Goal: Task Accomplishment & Management: Complete application form

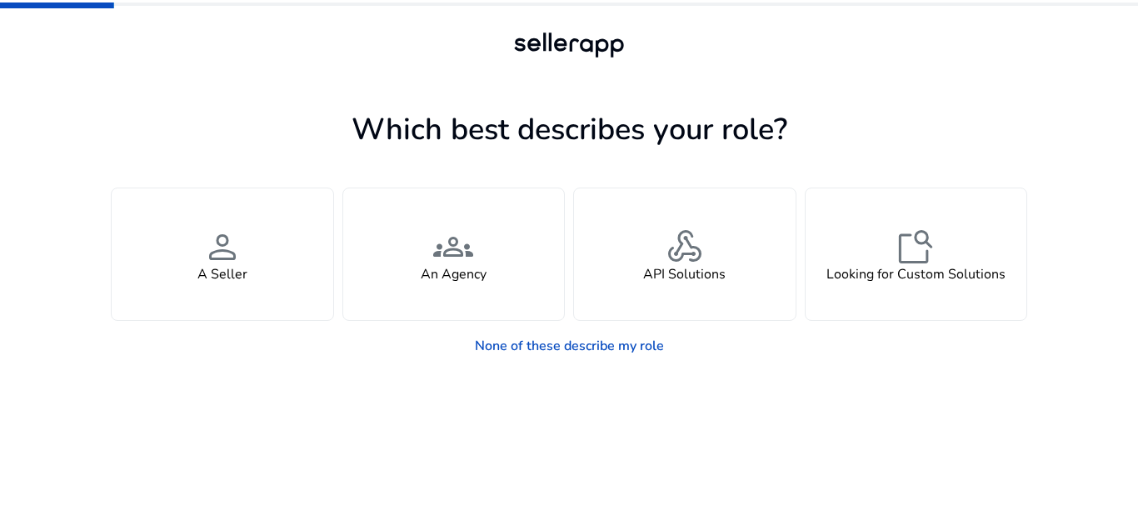
click at [676, 173] on div "You manage your own brand or store and are looking for insights, tools, adverti…" at bounding box center [569, 233] width 916 height 173
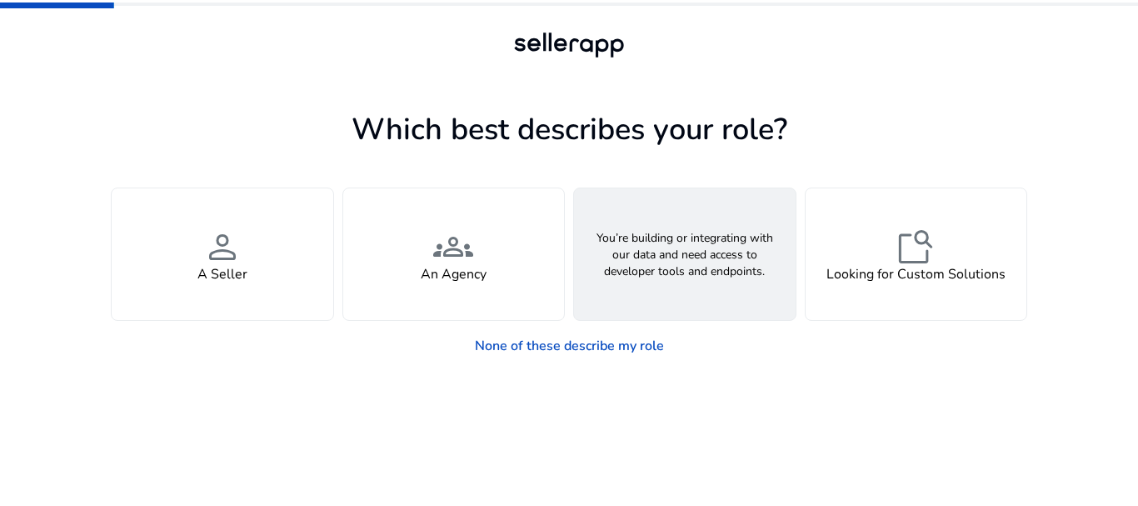
click at [597, 189] on div "webhook API Solutions" at bounding box center [685, 254] width 222 height 132
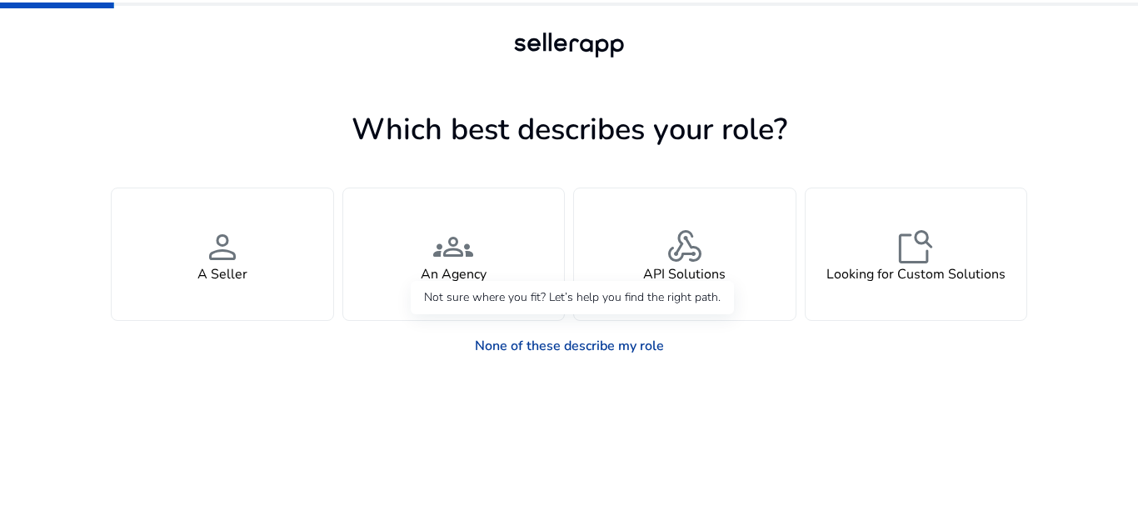
click at [618, 340] on link "None of these describe my role" at bounding box center [569, 345] width 216 height 33
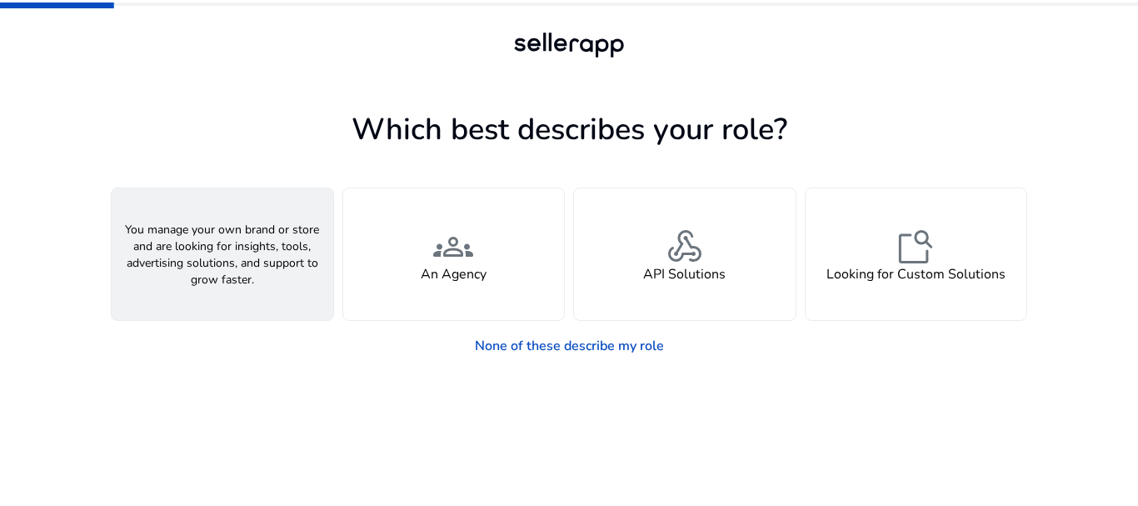
click at [187, 229] on div "person A Seller" at bounding box center [223, 254] width 222 height 132
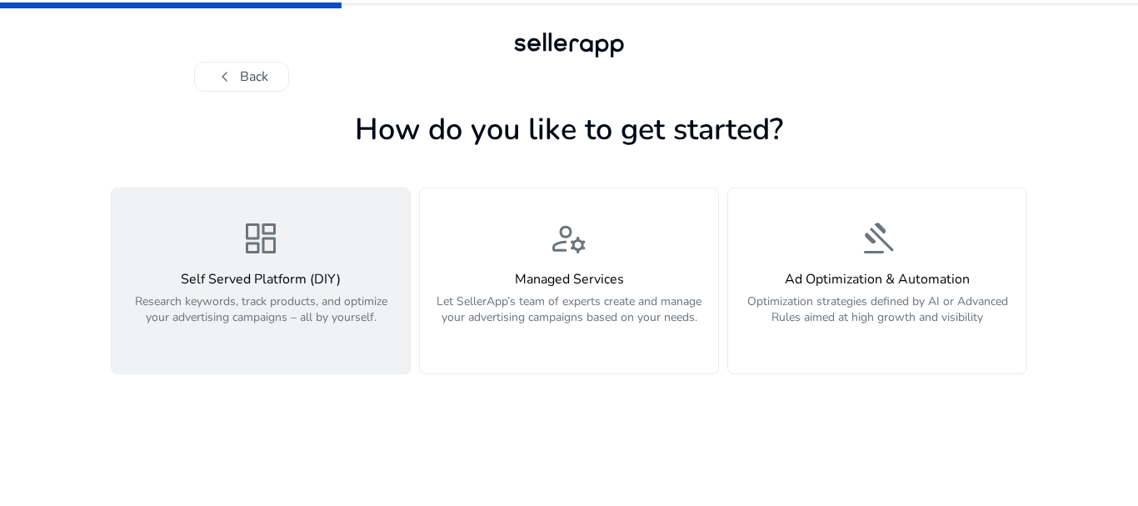
click at [241, 277] on h4 "Self Served Platform (DIY)" at bounding box center [261, 280] width 278 height 16
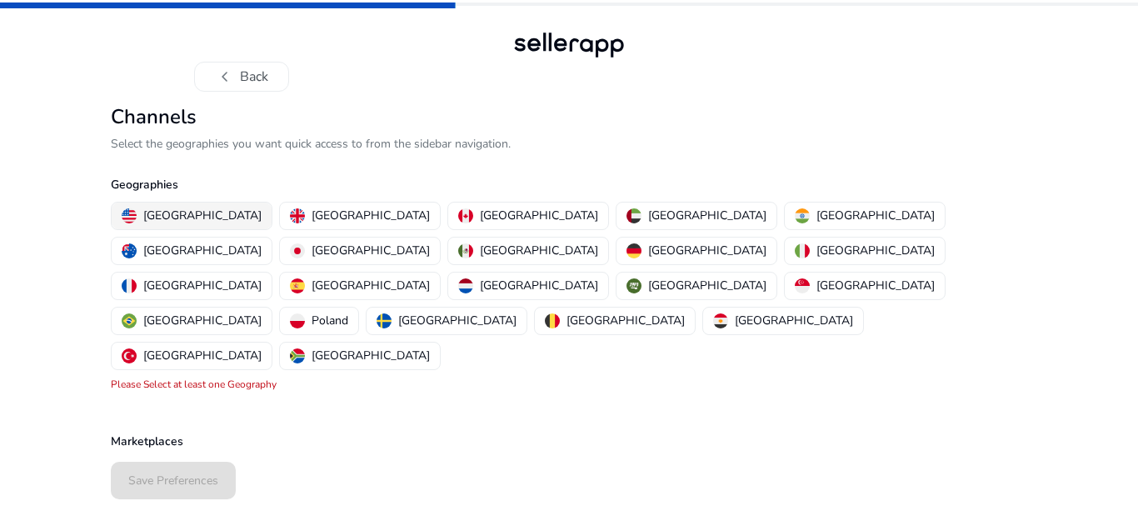
click at [178, 212] on p "United States" at bounding box center [202, 215] width 118 height 17
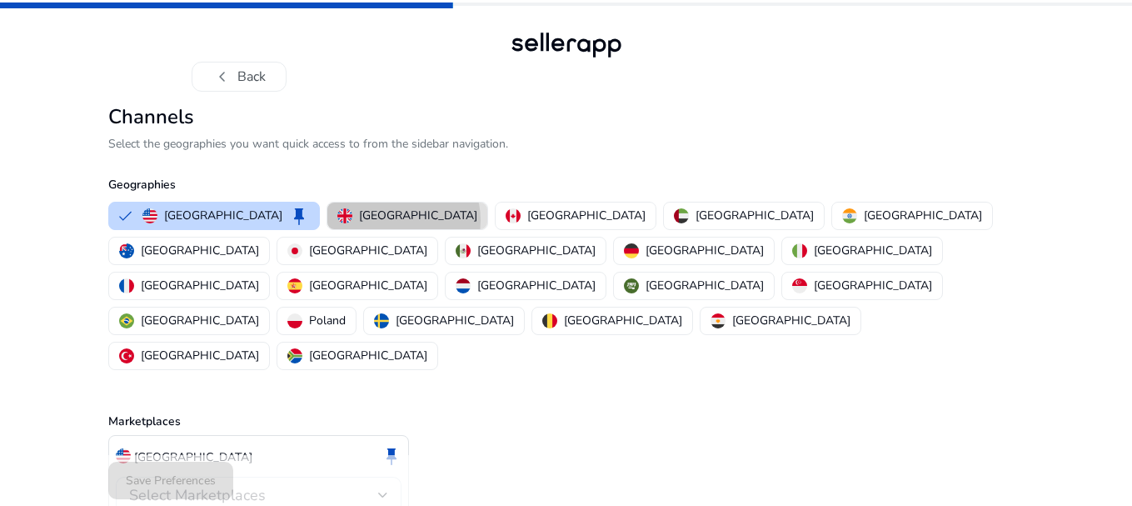
click at [359, 220] on p "United Kingdom" at bounding box center [418, 215] width 118 height 17
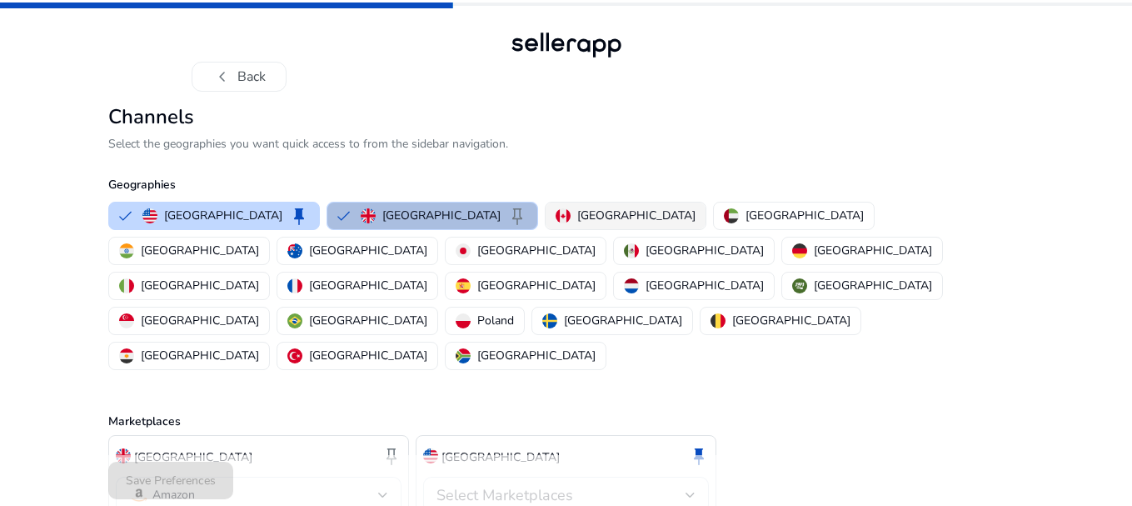
click at [556, 211] on div "Canada" at bounding box center [626, 215] width 140 height 17
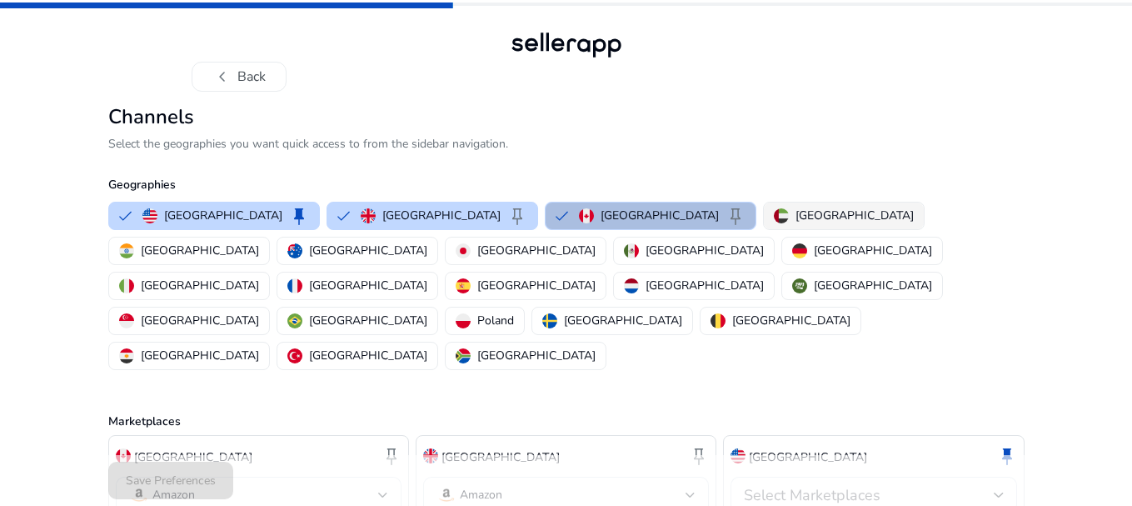
click at [795, 216] on p "United Arab Emirates" at bounding box center [854, 215] width 118 height 17
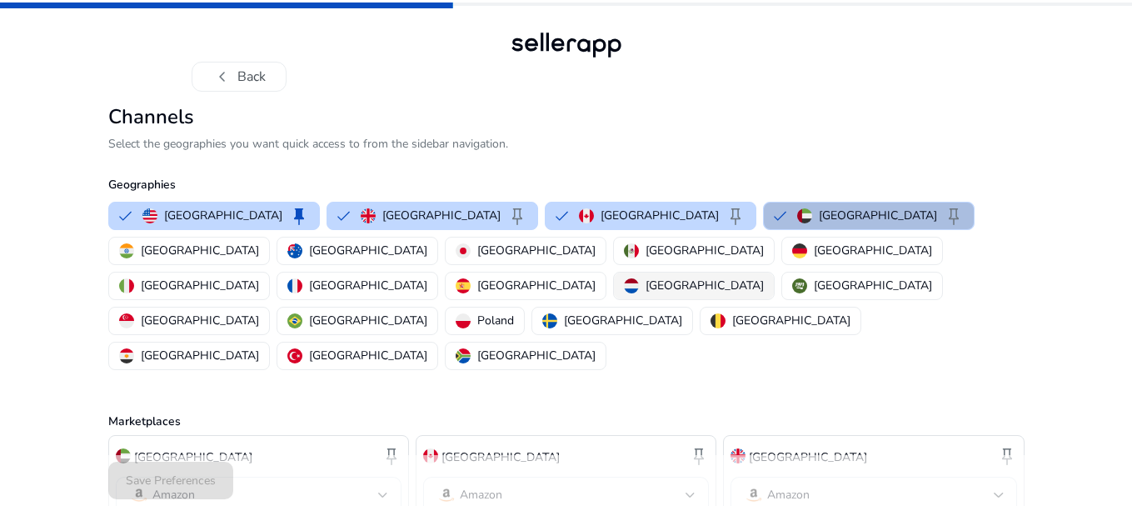
click at [674, 277] on p "Netherlands" at bounding box center [704, 285] width 118 height 17
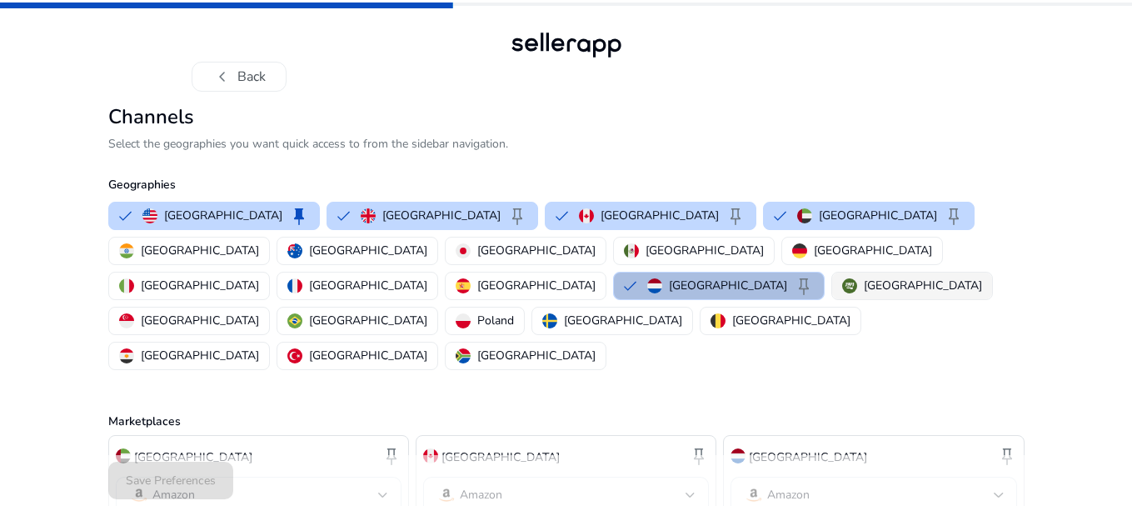
click at [864, 277] on p "Saudi Arabia" at bounding box center [923, 285] width 118 height 17
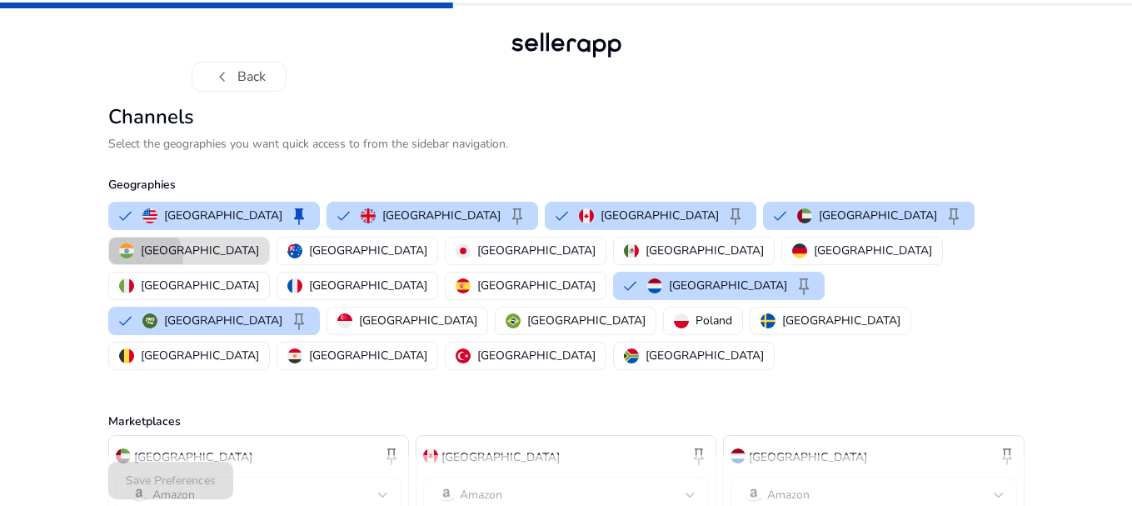
click at [259, 242] on p "India" at bounding box center [200, 250] width 118 height 17
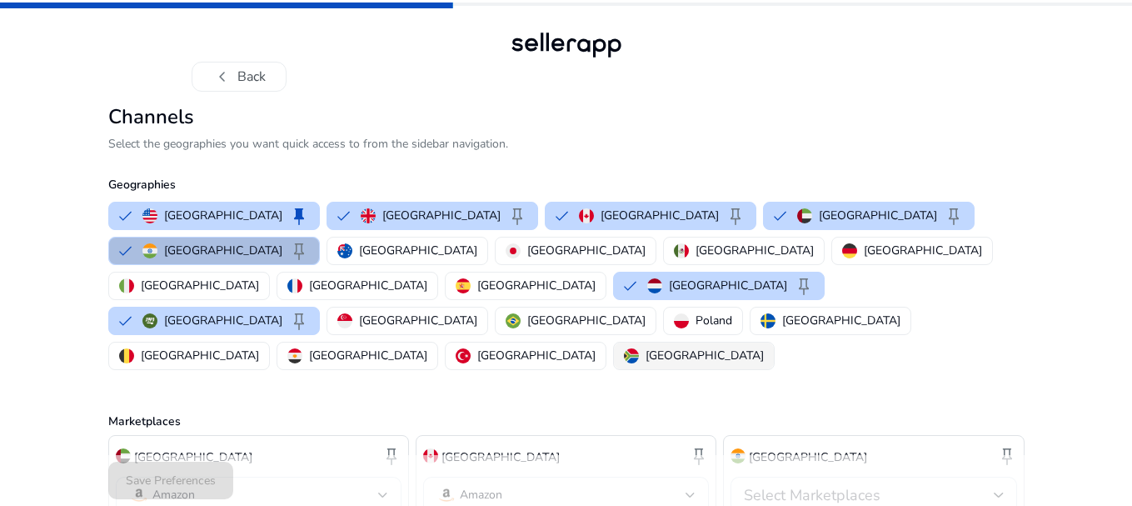
click at [774, 342] on button "South Africa" at bounding box center [694, 355] width 160 height 27
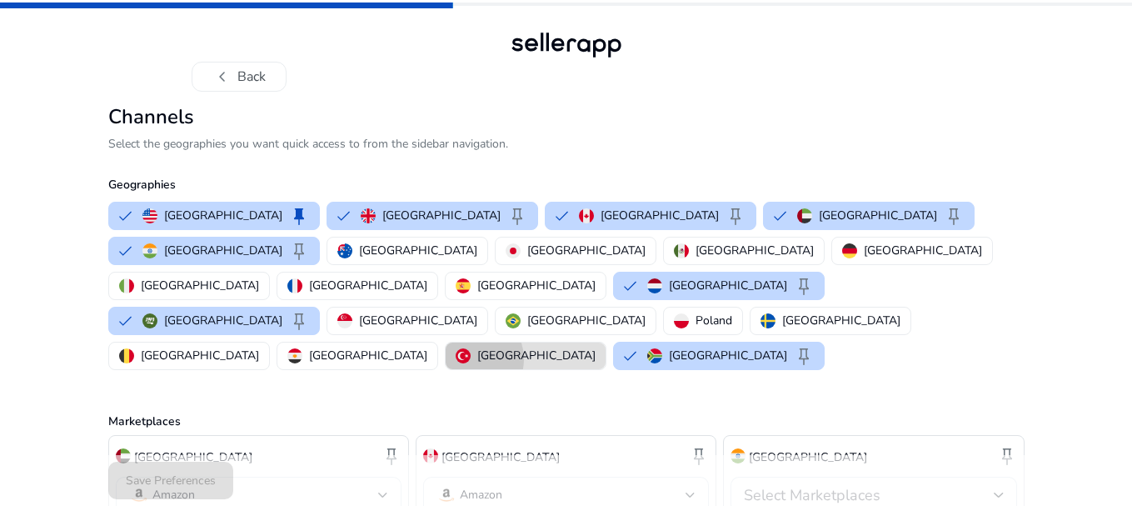
click at [595, 346] on div "Turkey" at bounding box center [526, 354] width 140 height 17
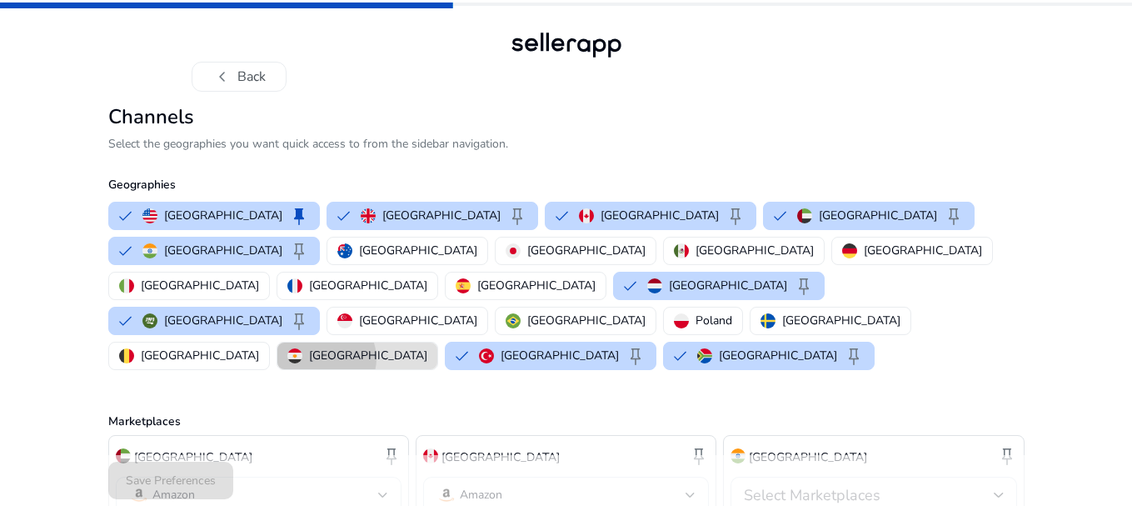
click at [427, 346] on p "Egypt" at bounding box center [368, 354] width 118 height 17
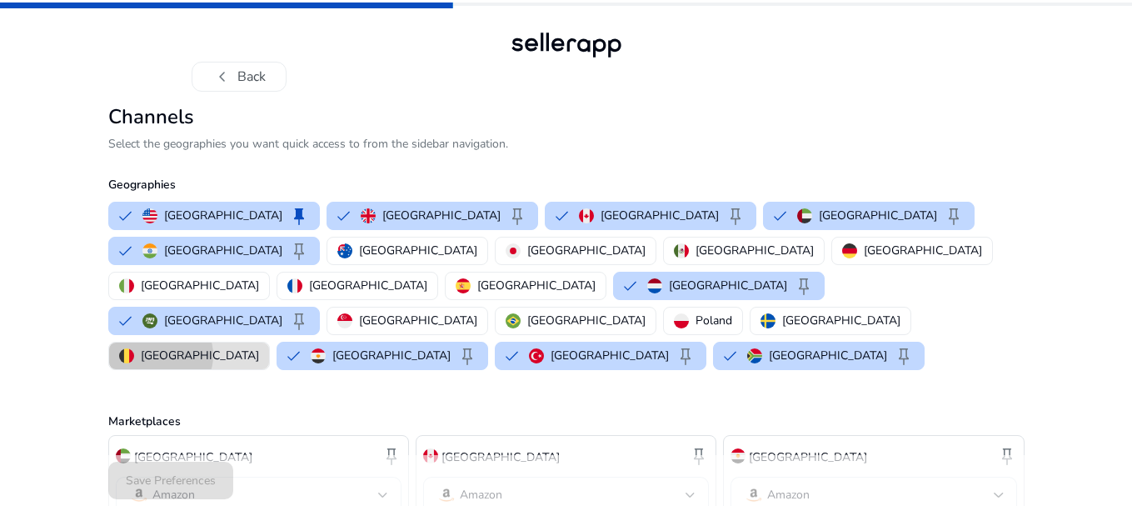
click at [259, 346] on p "Belgium" at bounding box center [200, 354] width 118 height 17
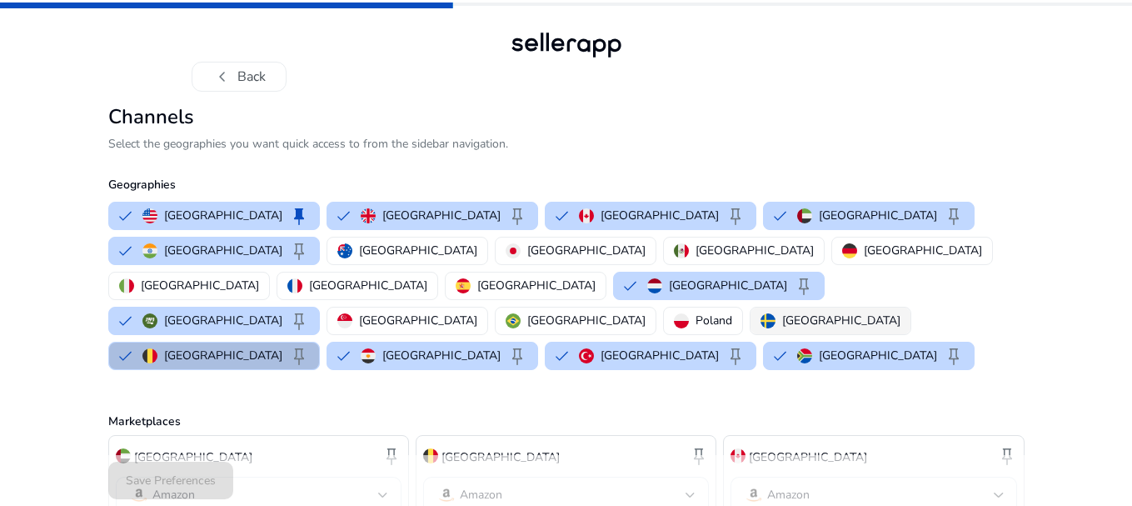
click at [750, 307] on button "Sweden" at bounding box center [830, 320] width 160 height 27
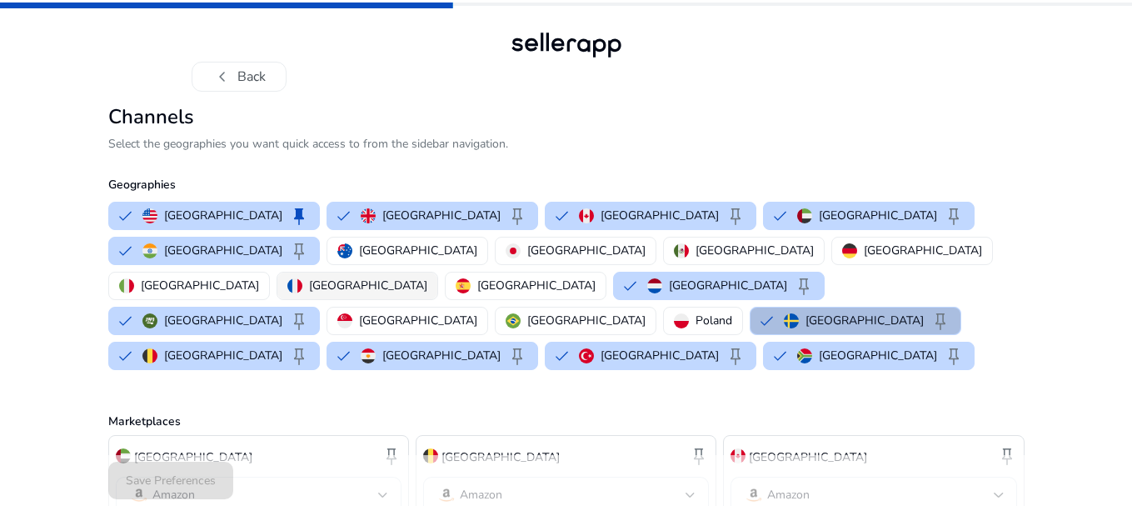
click at [302, 278] on img "button" at bounding box center [294, 285] width 15 height 15
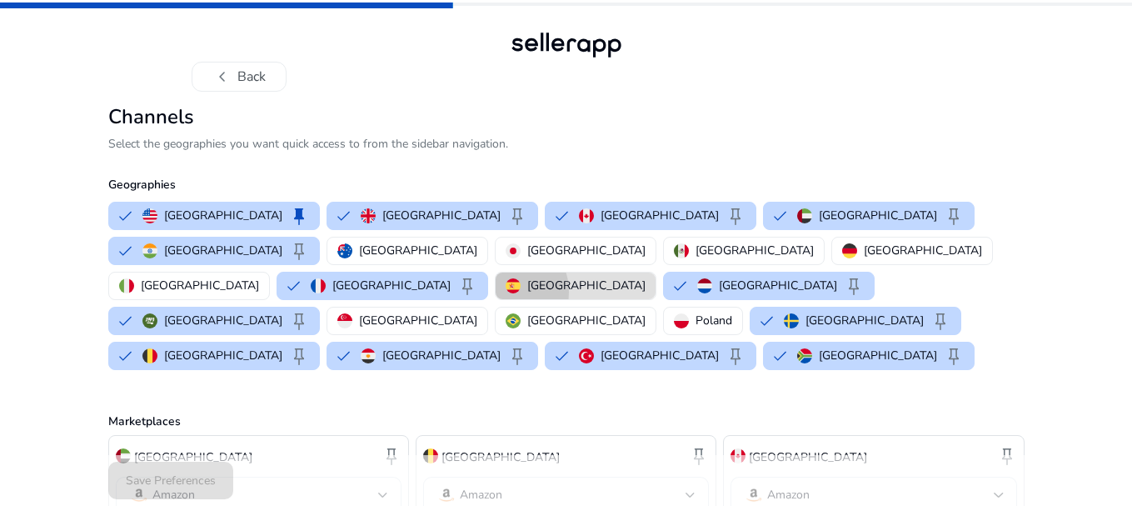
click at [521, 278] on img "button" at bounding box center [513, 285] width 15 height 15
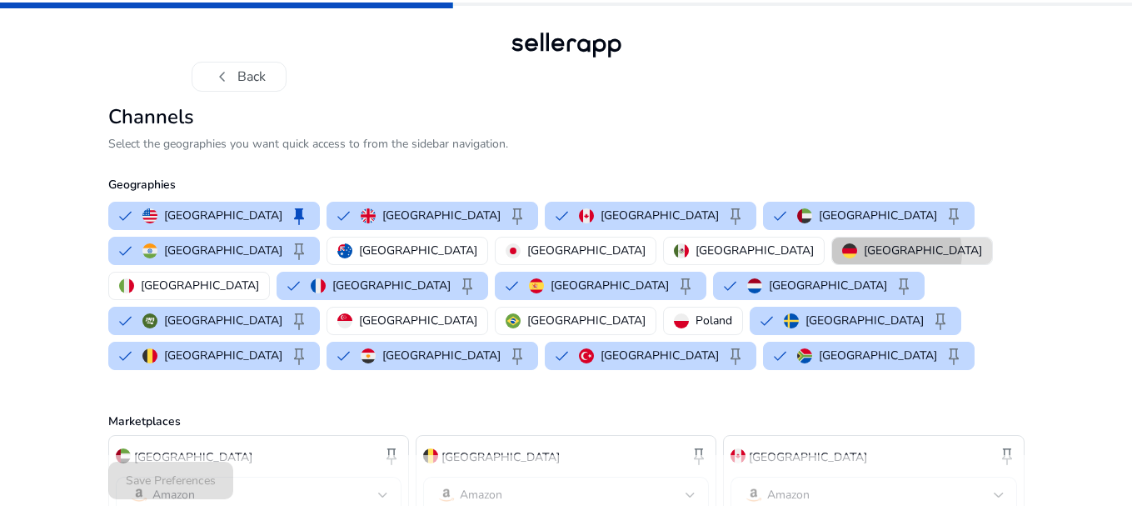
click at [864, 252] on p "Germany" at bounding box center [923, 250] width 118 height 17
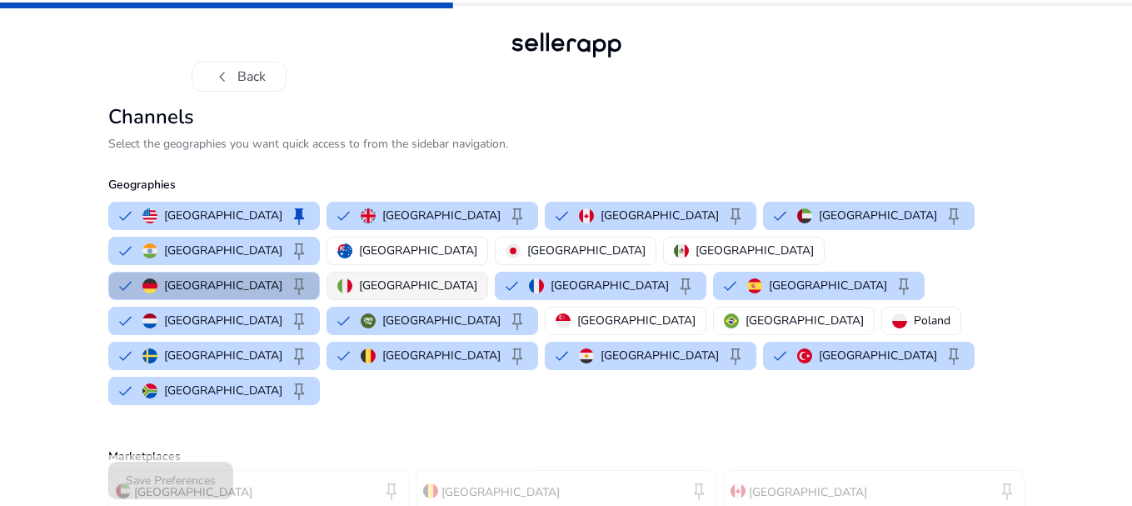
click at [352, 278] on img "button" at bounding box center [344, 285] width 15 height 15
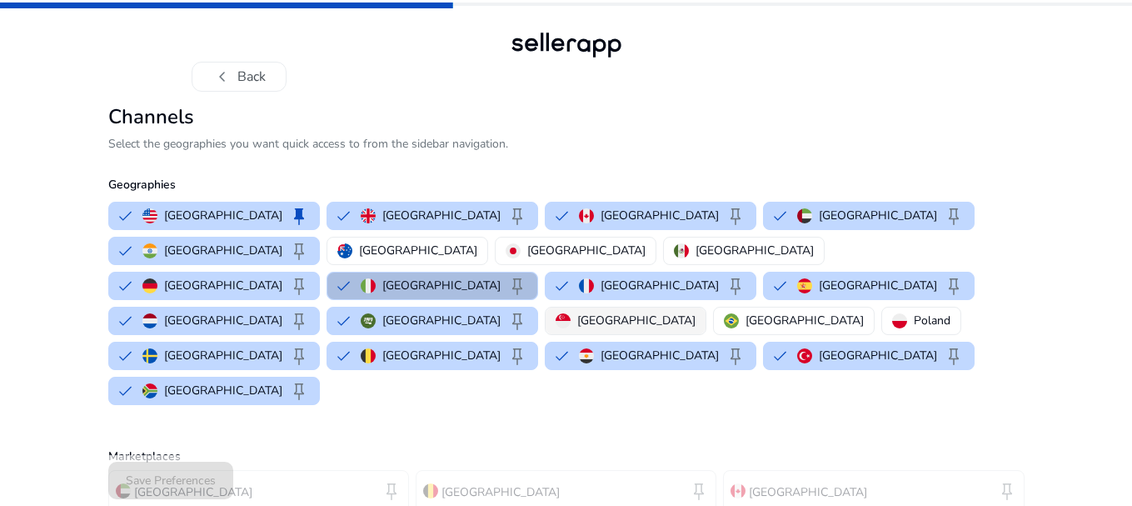
click at [577, 311] on p "Singapore" at bounding box center [636, 319] width 118 height 17
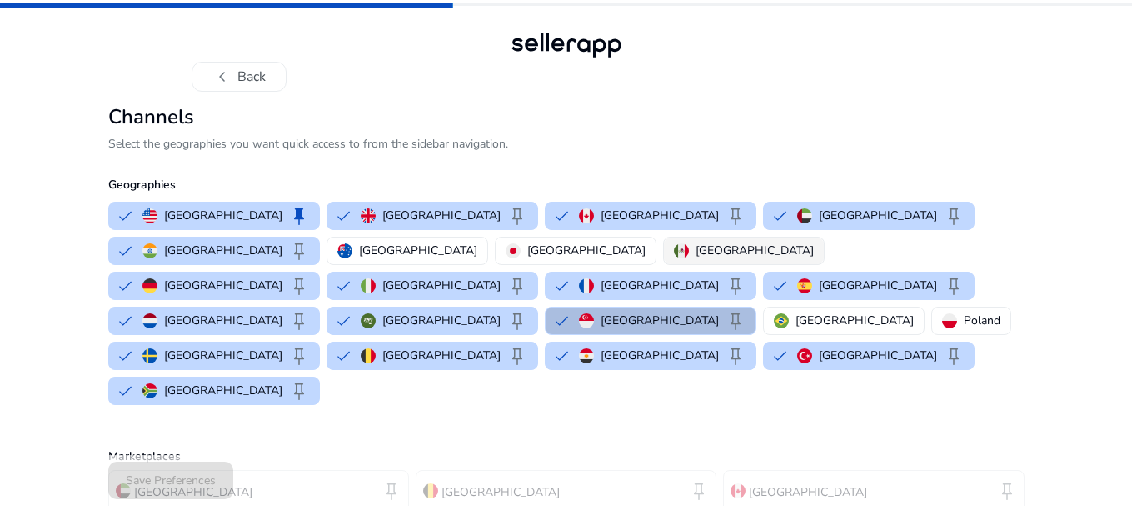
click at [695, 249] on p "Mexico" at bounding box center [754, 250] width 118 height 17
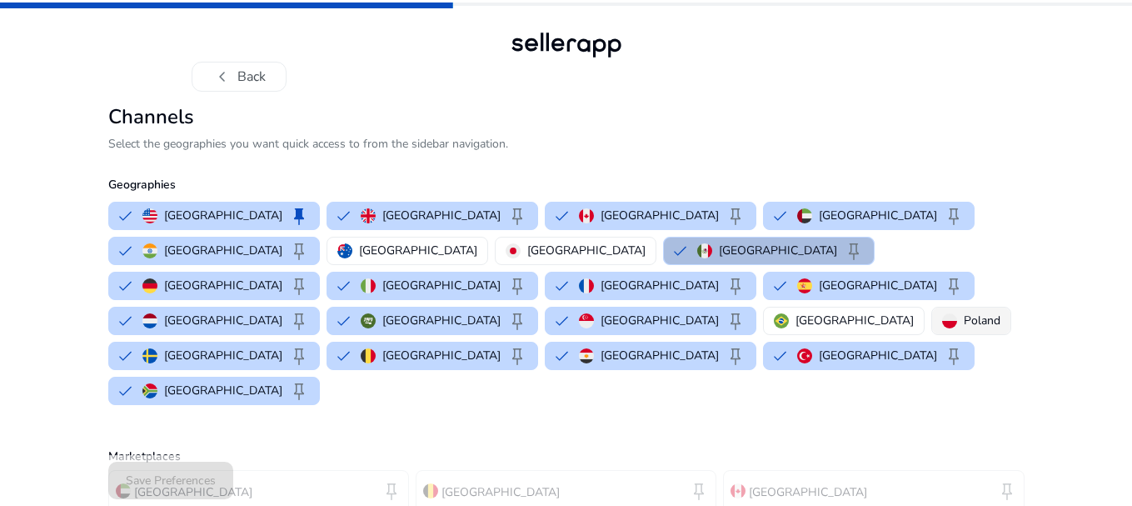
click at [942, 313] on img "button" at bounding box center [949, 320] width 15 height 15
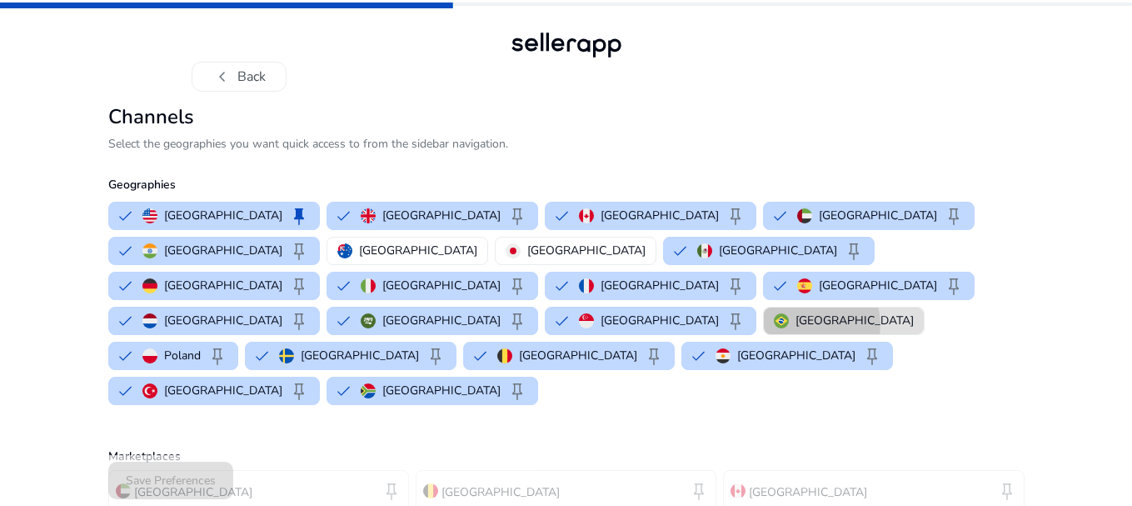
click at [795, 311] on p "Brazil" at bounding box center [854, 319] width 118 height 17
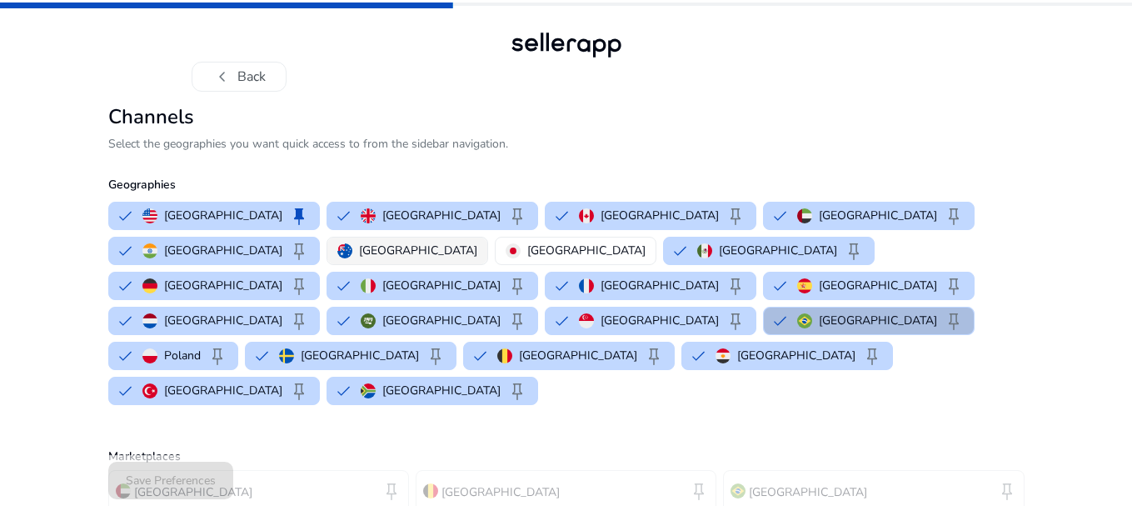
click at [359, 253] on p "Australia" at bounding box center [418, 250] width 118 height 17
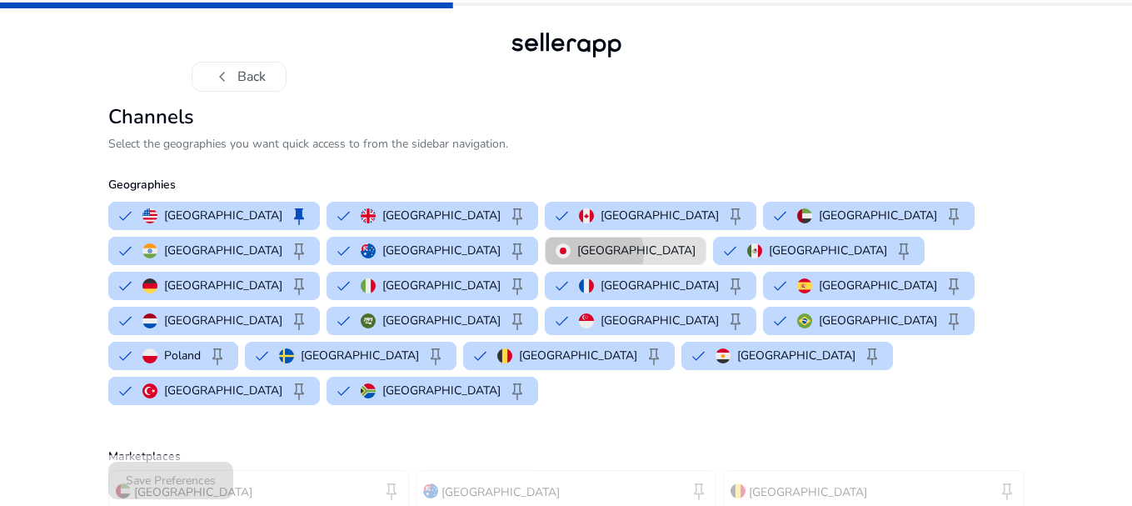
click at [577, 252] on p "Japan" at bounding box center [636, 250] width 118 height 17
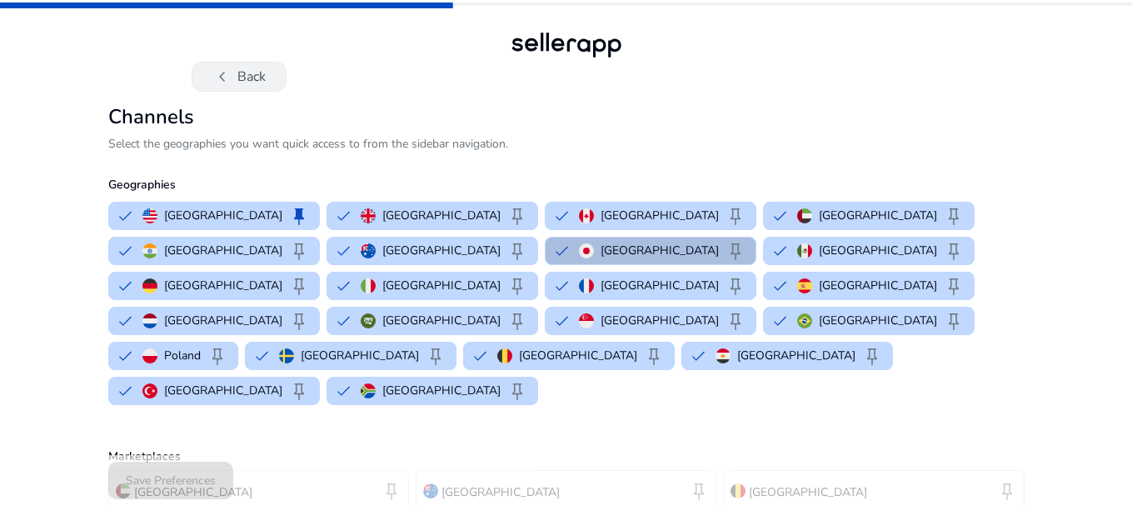
click at [211, 69] on button "chevron_left Back" at bounding box center [239, 77] width 95 height 30
